Goal: Find specific page/section: Locate item on page

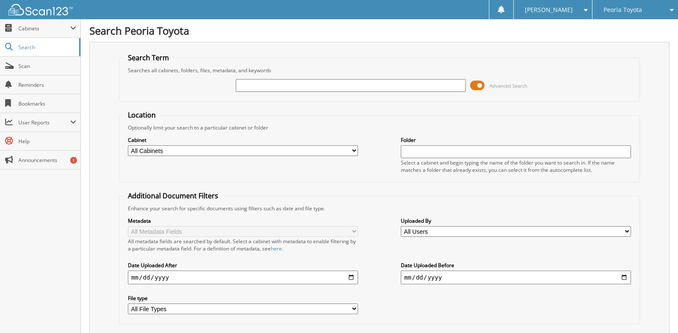
click at [332, 91] on input "text" at bounding box center [351, 85] width 230 height 13
paste input "[US_VEHICLE_IDENTIFICATION_NUMBER]"
type input "[US_VEHICLE_IDENTIFICATION_NUMBER]"
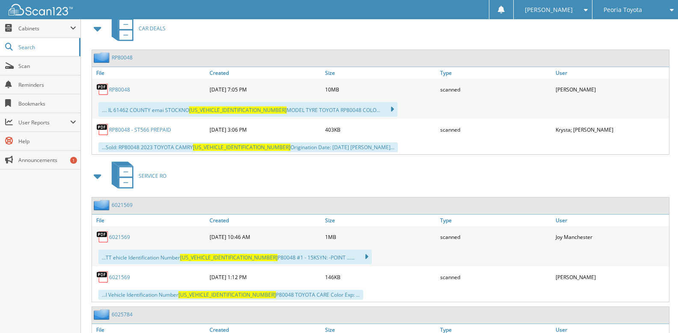
scroll to position [342, 0]
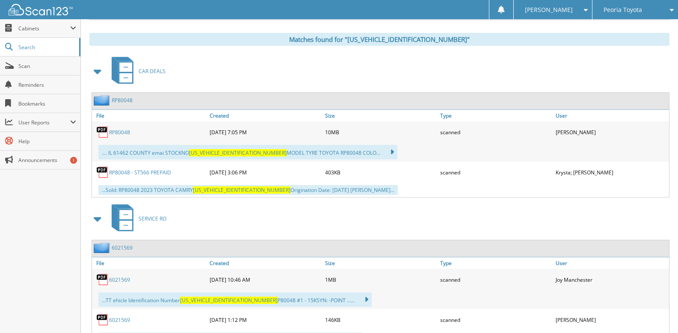
click at [116, 100] on link "RP80048" at bounding box center [122, 100] width 21 height 7
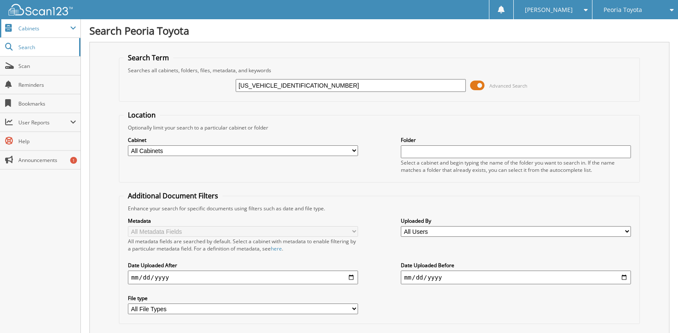
click at [28, 30] on span "Cabinets" at bounding box center [44, 28] width 52 height 7
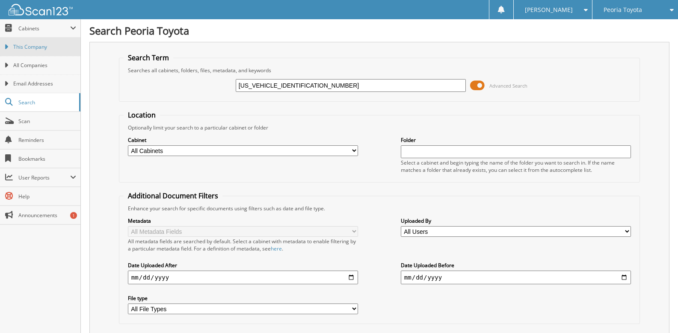
click at [33, 43] on span "This Company" at bounding box center [44, 47] width 63 height 8
